Goal: Information Seeking & Learning: Learn about a topic

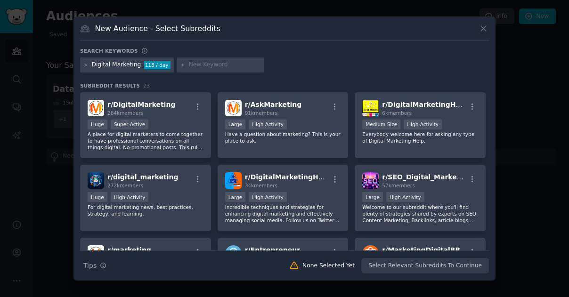
click at [179, 109] on div "r/ DigitalMarketing 284k members" at bounding box center [146, 108] width 116 height 16
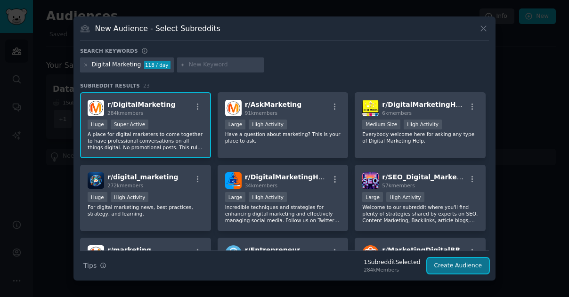
click at [459, 259] on button "Create Audience" at bounding box center [458, 266] width 62 height 16
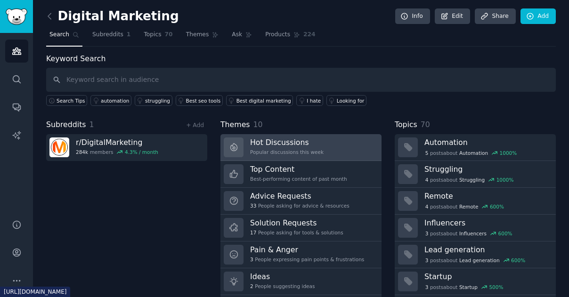
click at [286, 153] on div "Popular discussions this week" at bounding box center [287, 152] width 74 height 7
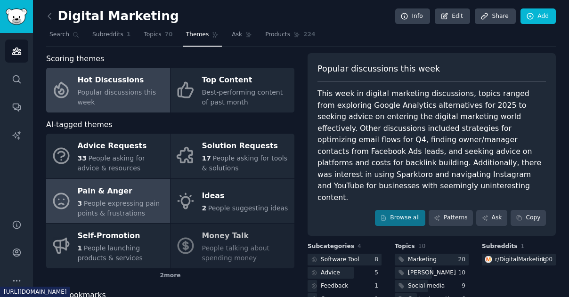
click at [91, 205] on span "People expressing pain points & frustrations" at bounding box center [119, 208] width 82 height 17
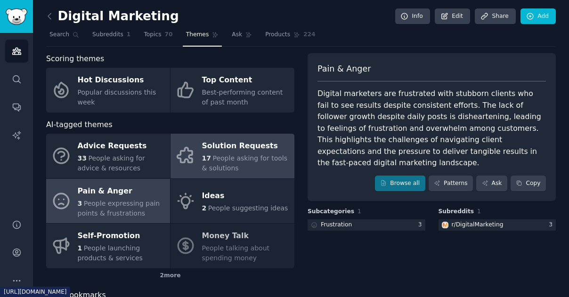
click at [202, 170] on span "People asking for tools & solutions" at bounding box center [245, 163] width 86 height 17
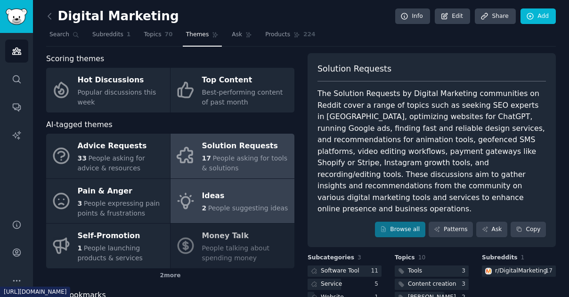
click at [205, 186] on link "Ideas 2 People suggesting ideas" at bounding box center [233, 201] width 124 height 45
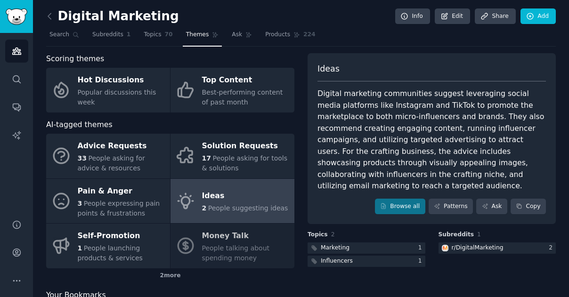
click at [215, 248] on div "Advice Requests 33 People asking for advice & resources Solution Requests 17 Pe…" at bounding box center [170, 201] width 248 height 135
